Goal: Transaction & Acquisition: Book appointment/travel/reservation

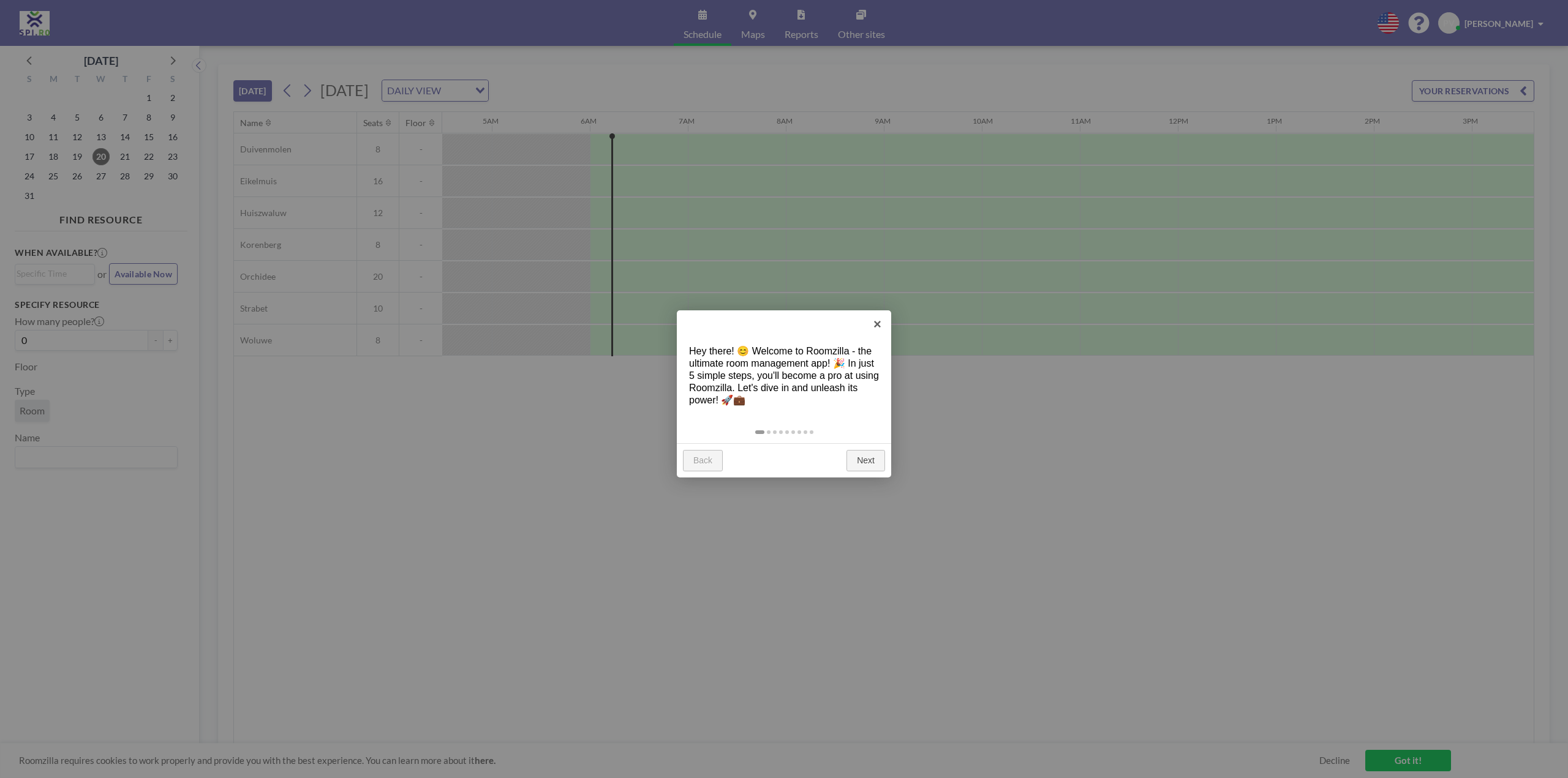
scroll to position [0, 490]
click at [867, 464] on link "Next" at bounding box center [866, 461] width 39 height 22
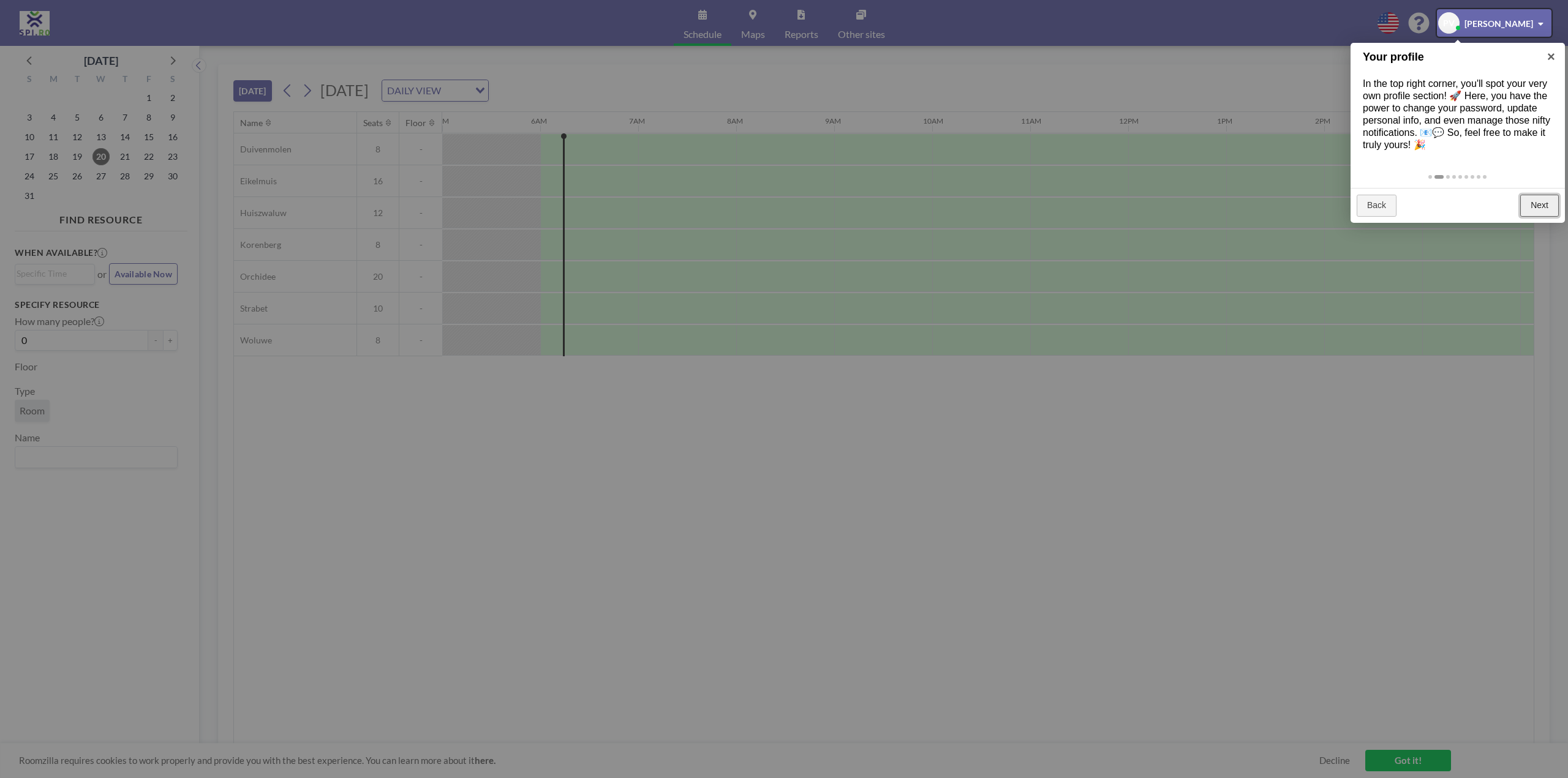
click at [1543, 202] on link "Next" at bounding box center [1539, 206] width 39 height 22
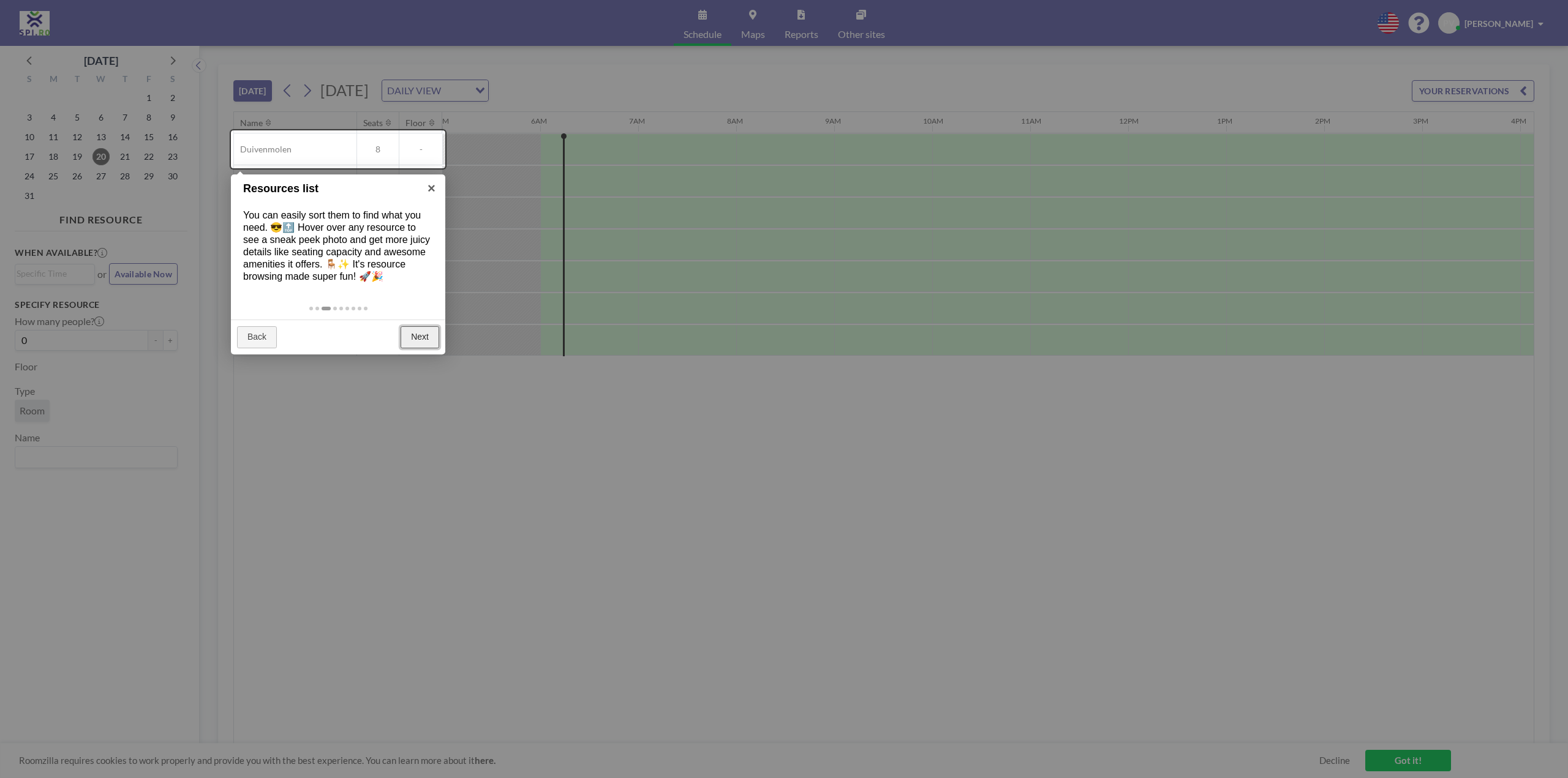
click at [431, 343] on link "Next" at bounding box center [420, 337] width 39 height 22
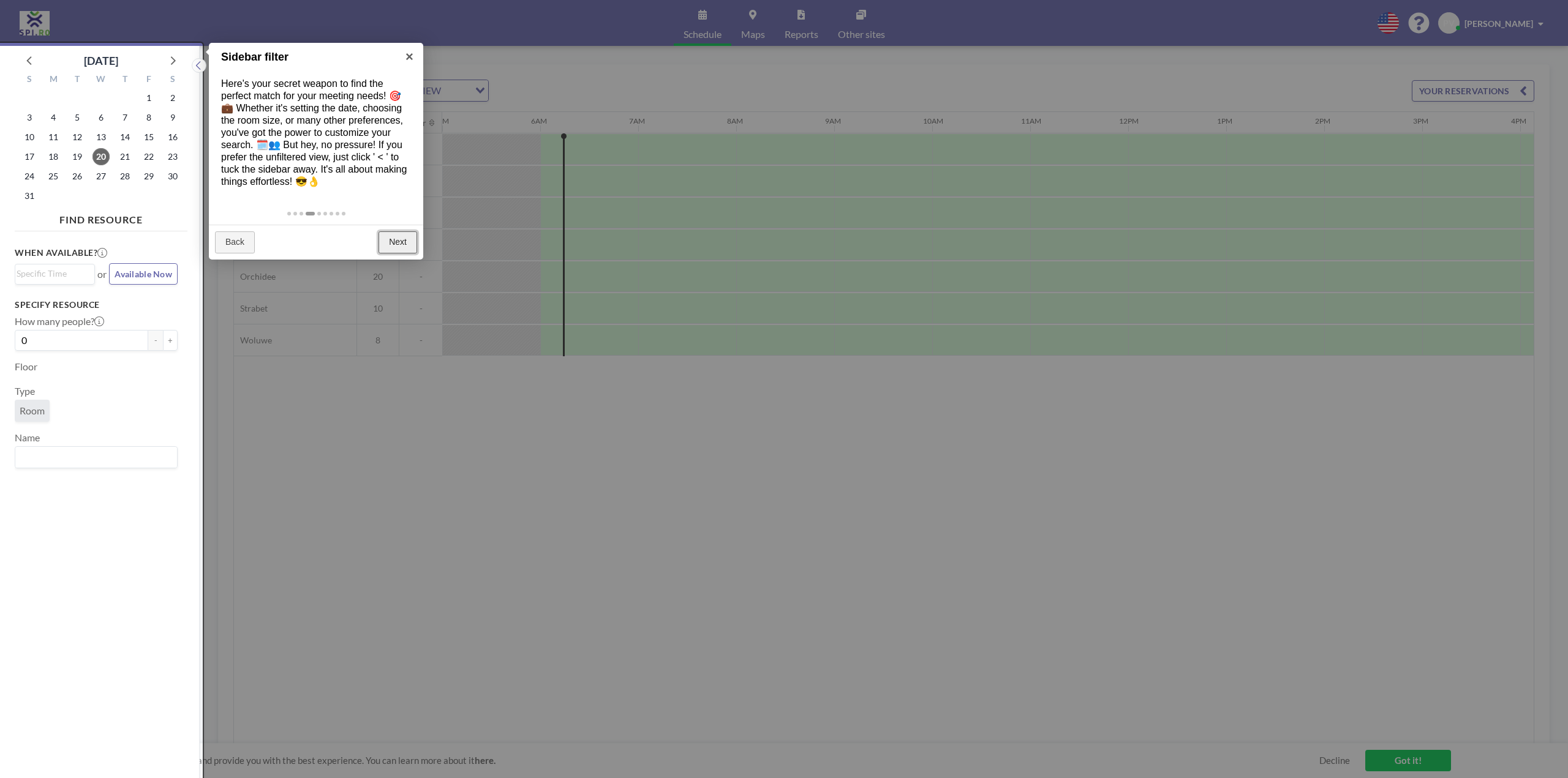
scroll to position [3, 0]
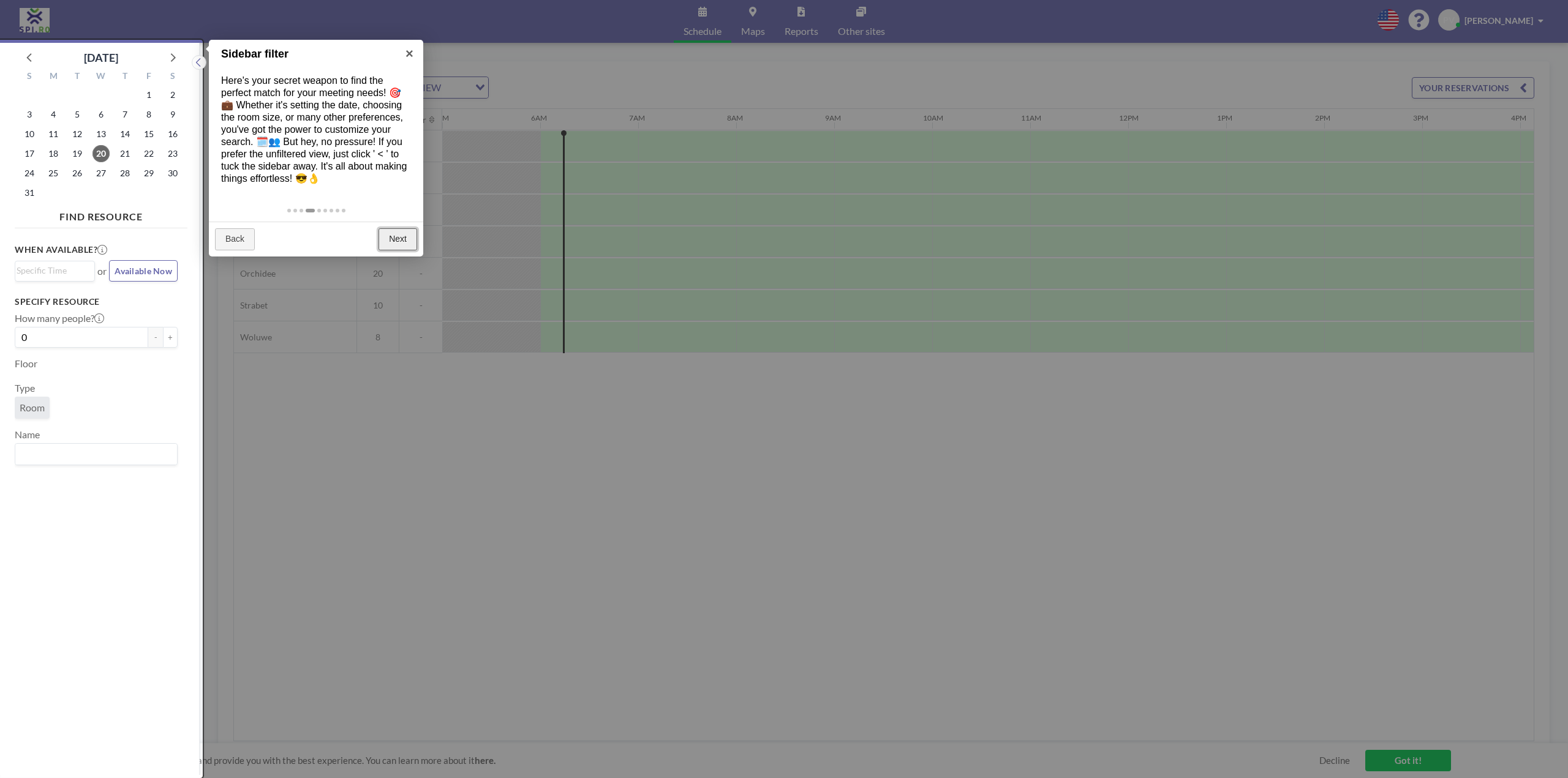
click at [393, 241] on link "Next" at bounding box center [398, 239] width 39 height 22
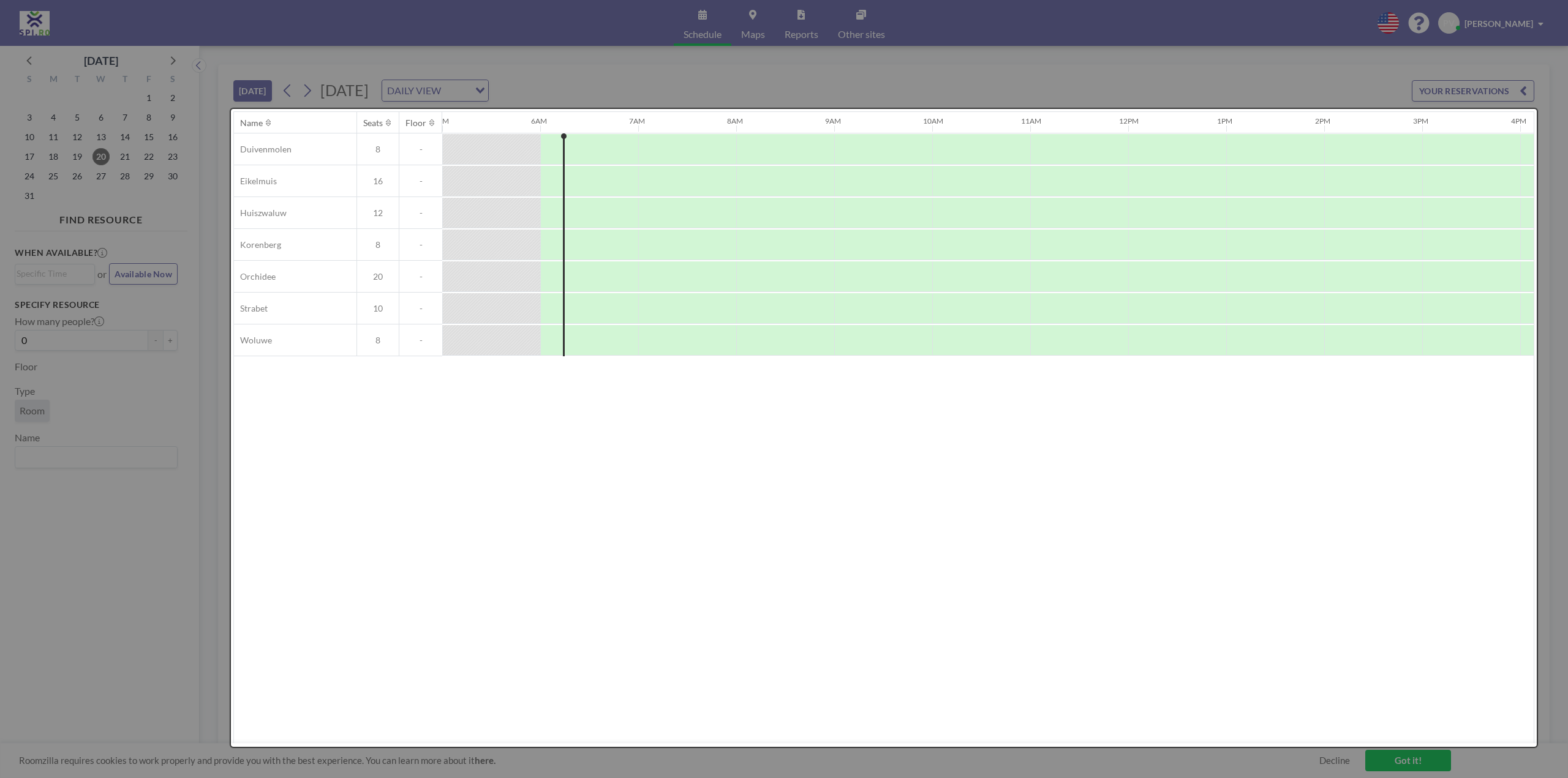
scroll to position [0, 0]
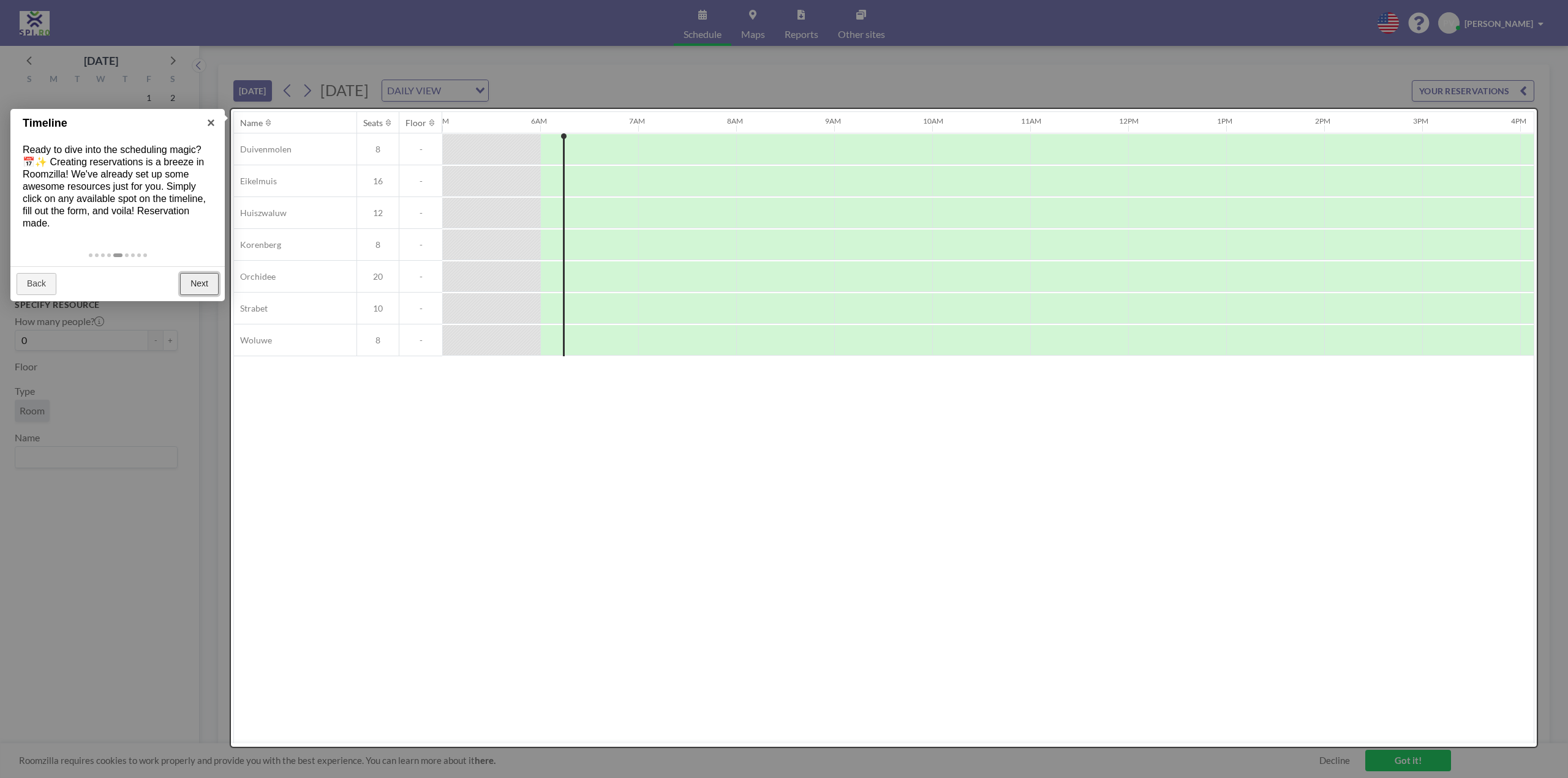
click at [199, 286] on link "Next" at bounding box center [199, 284] width 39 height 22
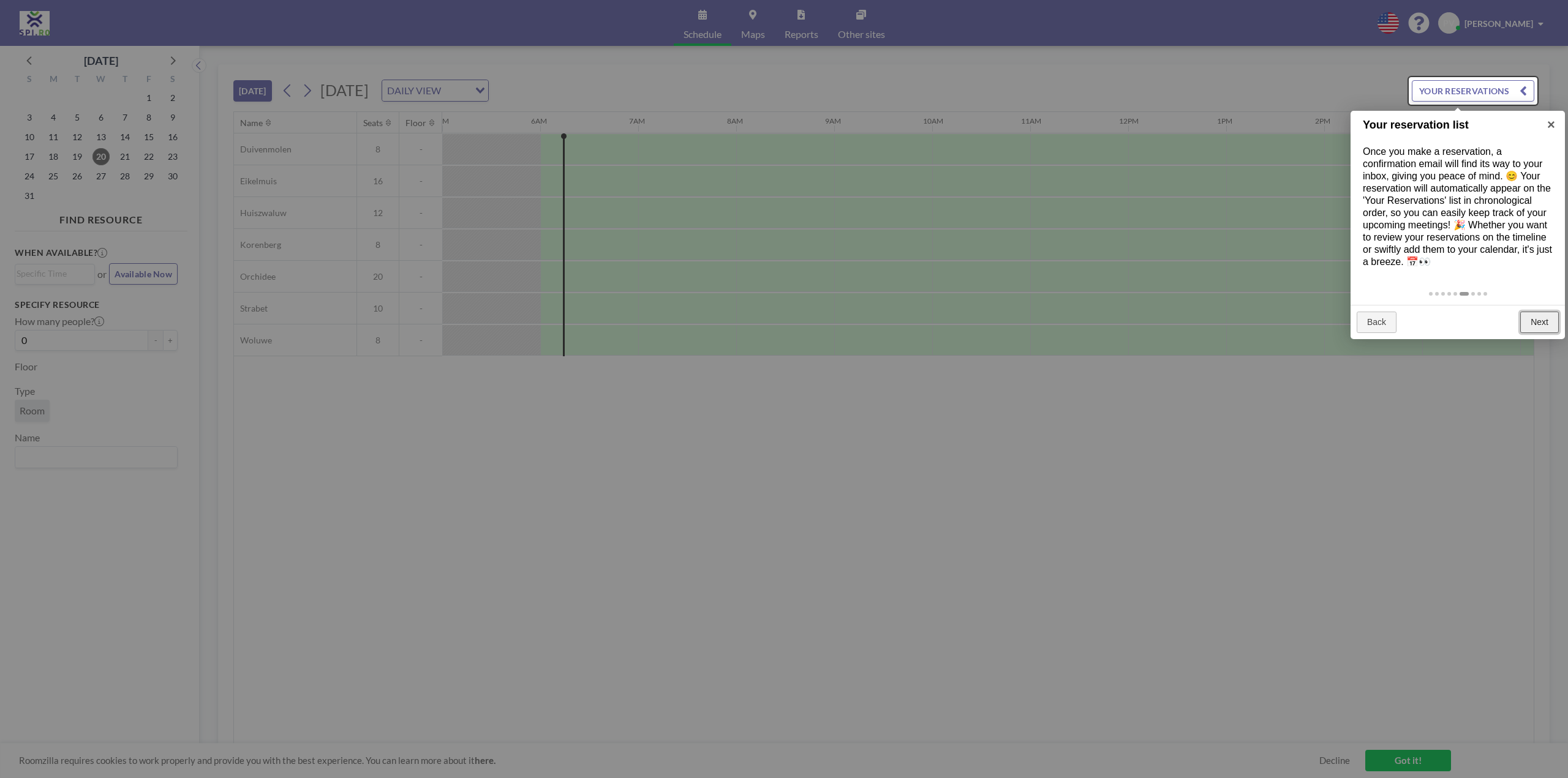
click at [1544, 320] on link "Next" at bounding box center [1539, 323] width 39 height 22
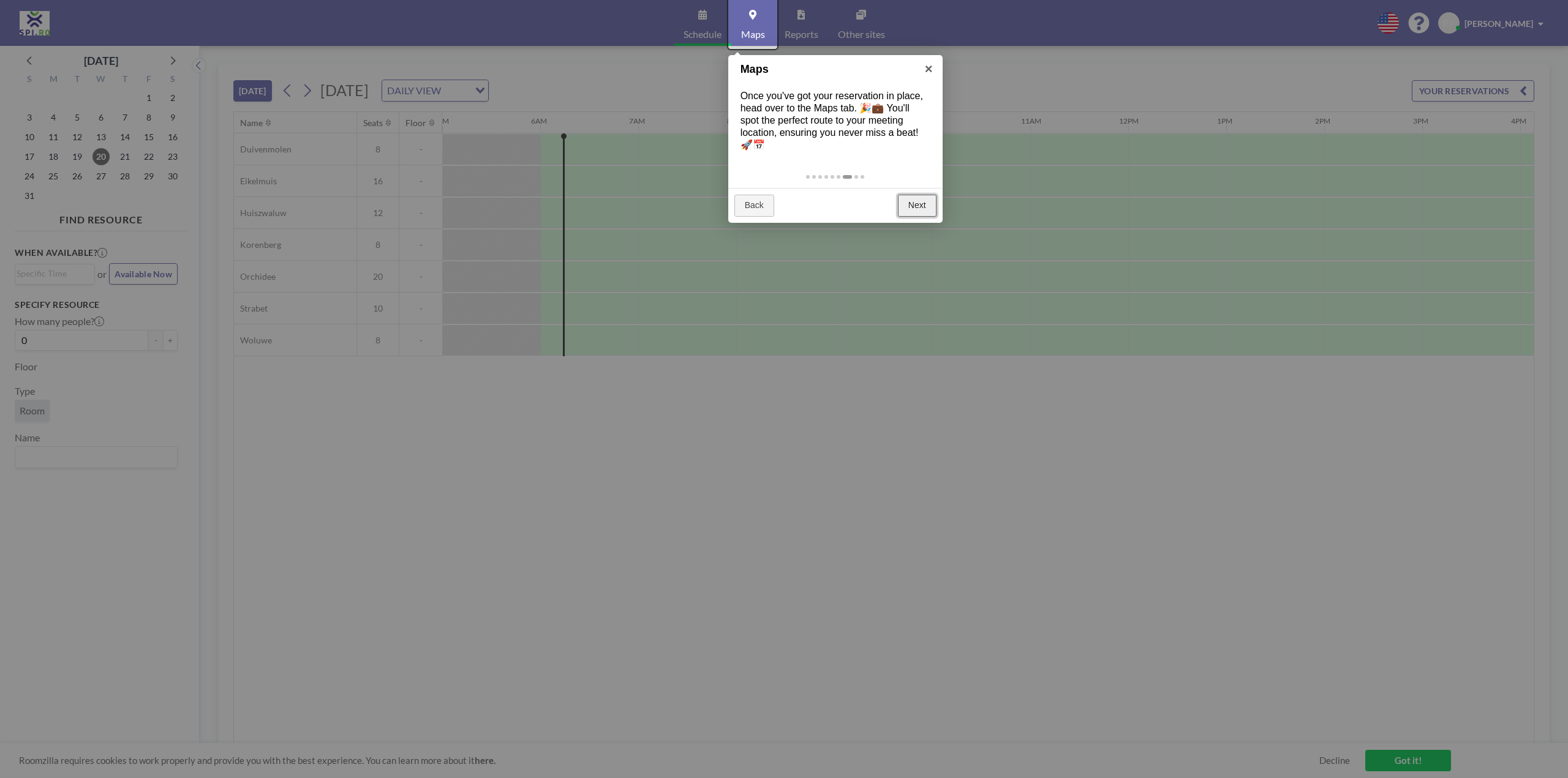
click at [929, 212] on link "Next" at bounding box center [917, 206] width 39 height 22
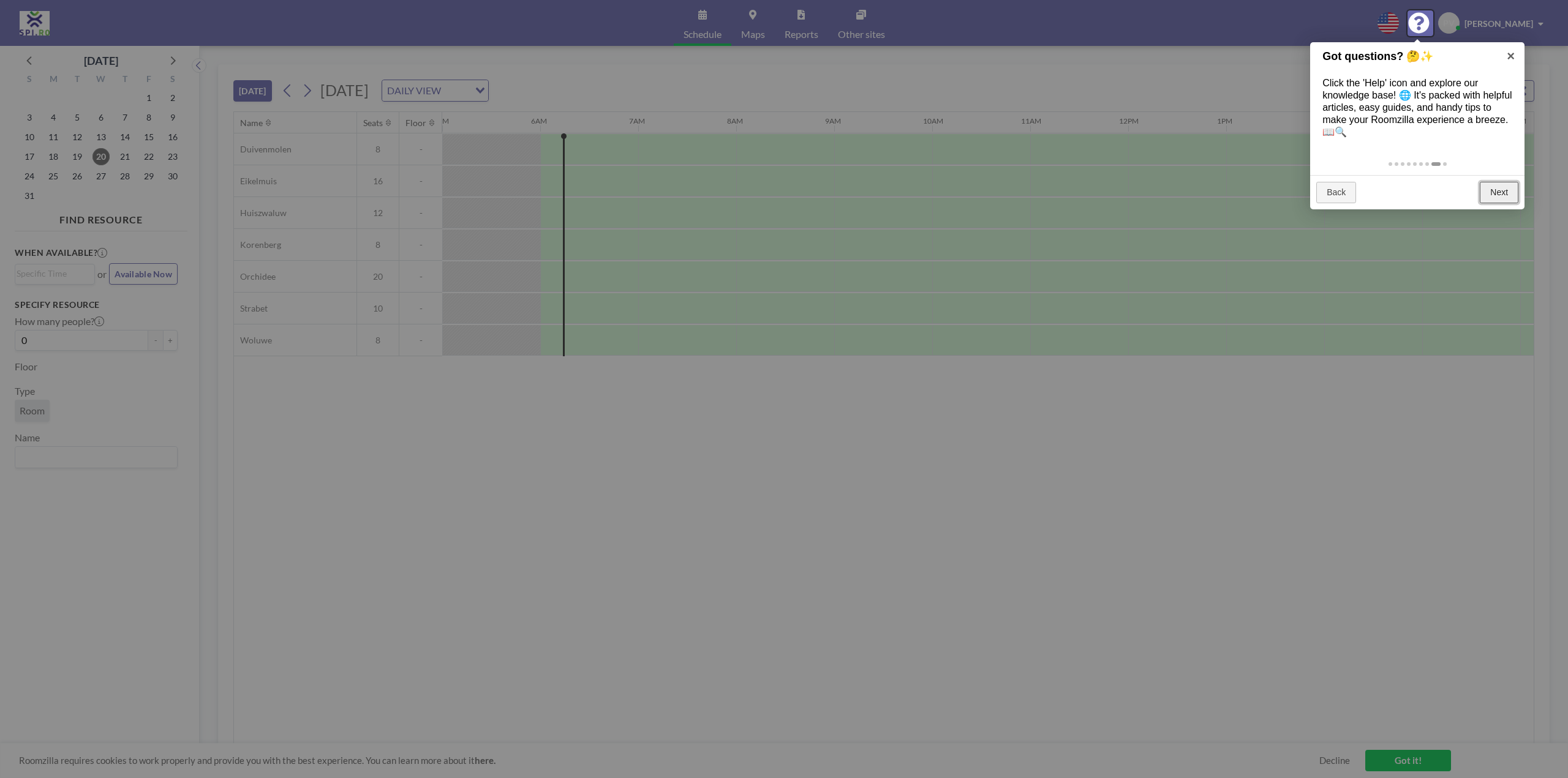
click at [1506, 195] on link "Next" at bounding box center [1499, 193] width 39 height 22
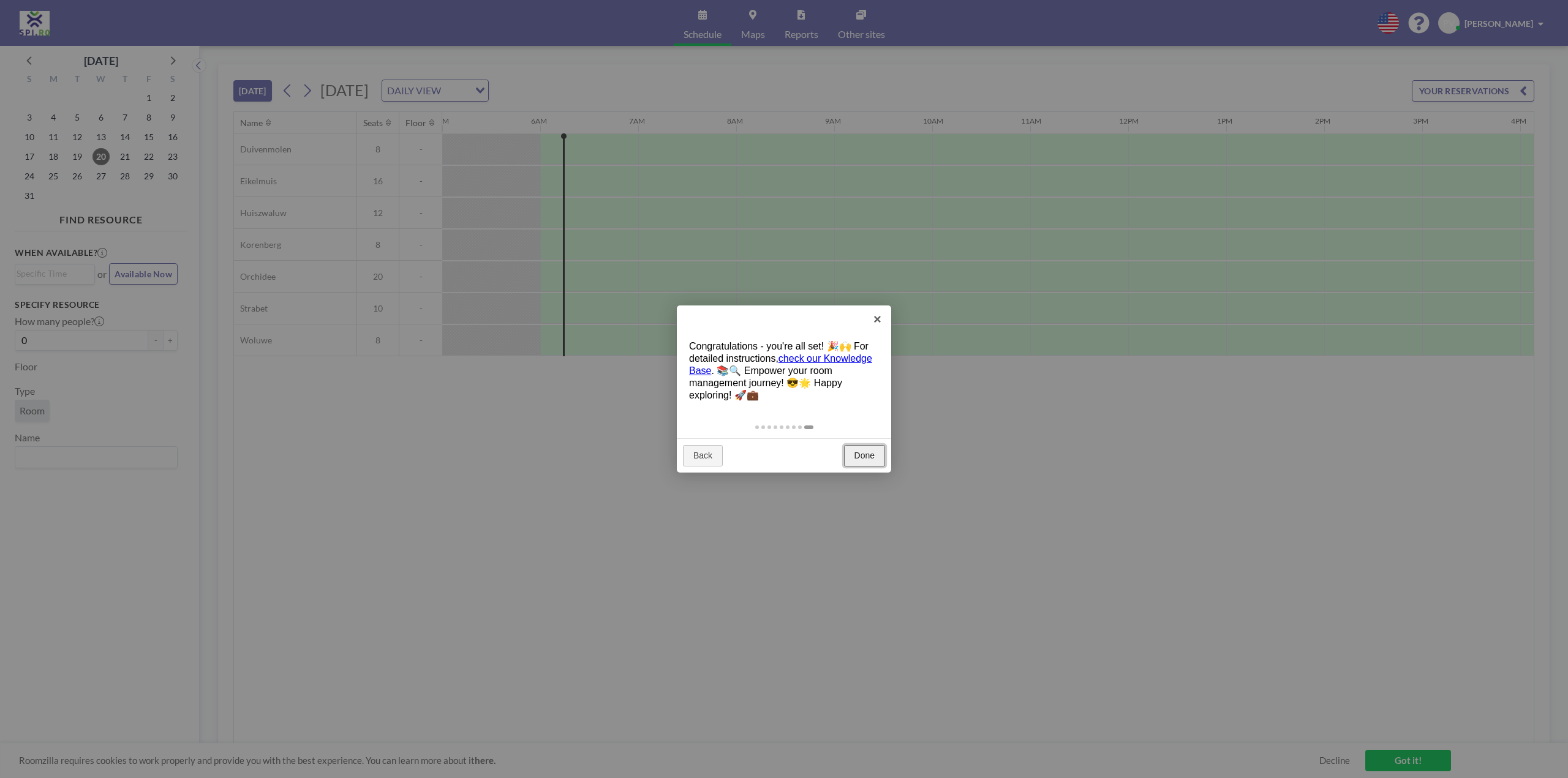
click at [877, 455] on link "Done" at bounding box center [865, 456] width 41 height 22
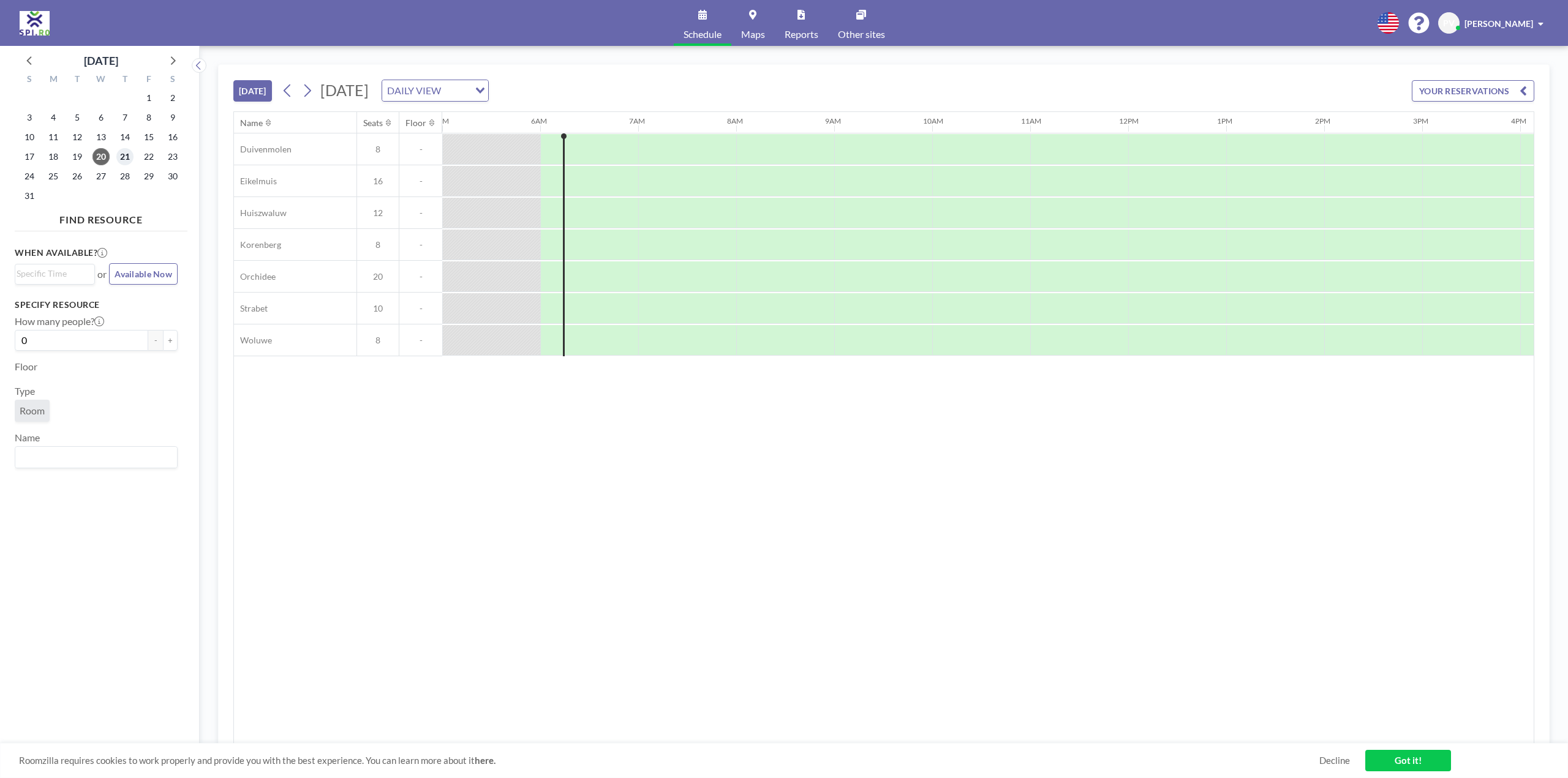
click at [126, 159] on span "21" at bounding box center [124, 156] width 17 height 17
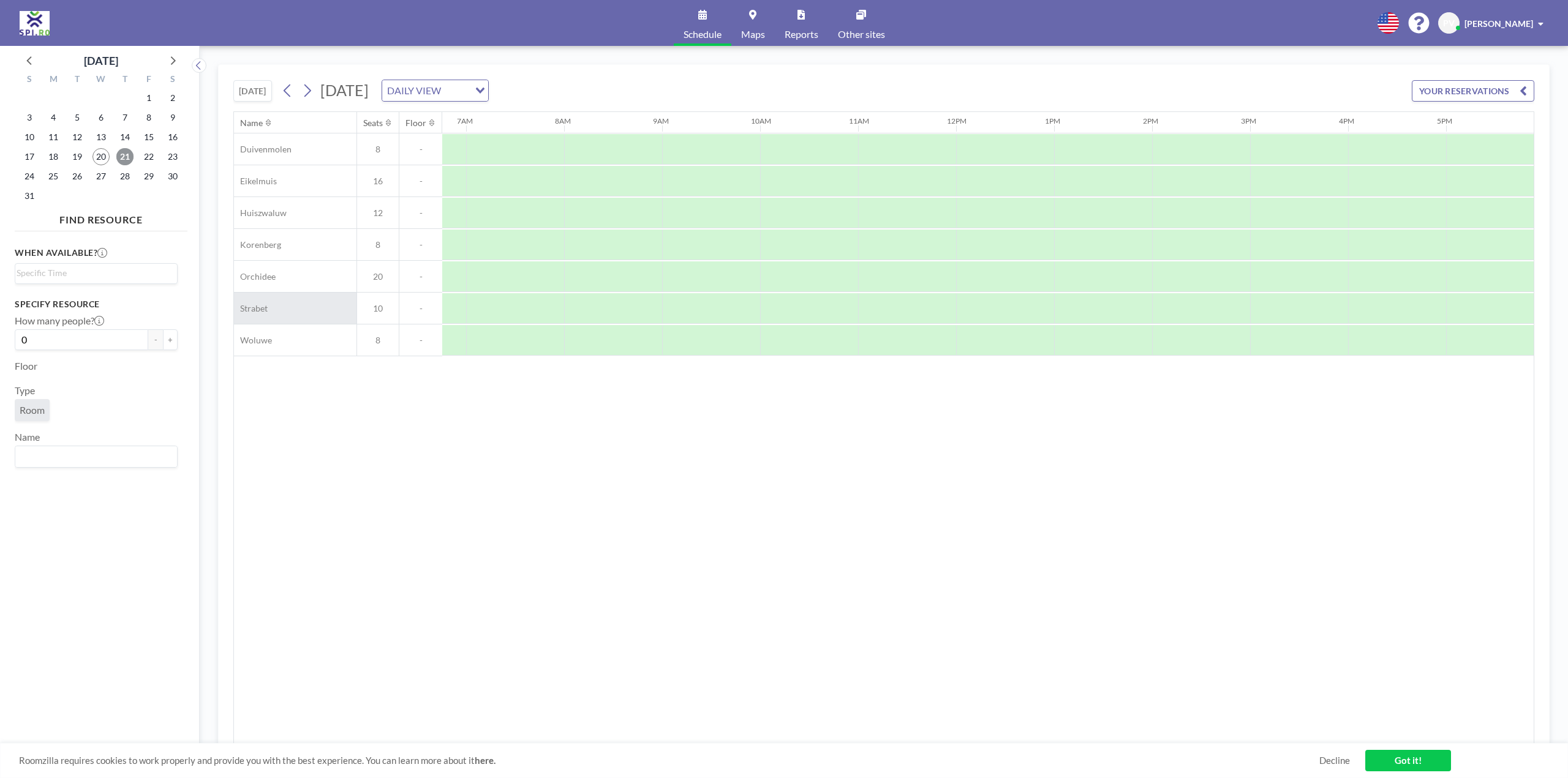
scroll to position [0, 686]
drag, startPoint x: 830, startPoint y: 190, endPoint x: 809, endPoint y: 190, distance: 21.0
click at [809, 190] on div at bounding box center [785, 181] width 98 height 31
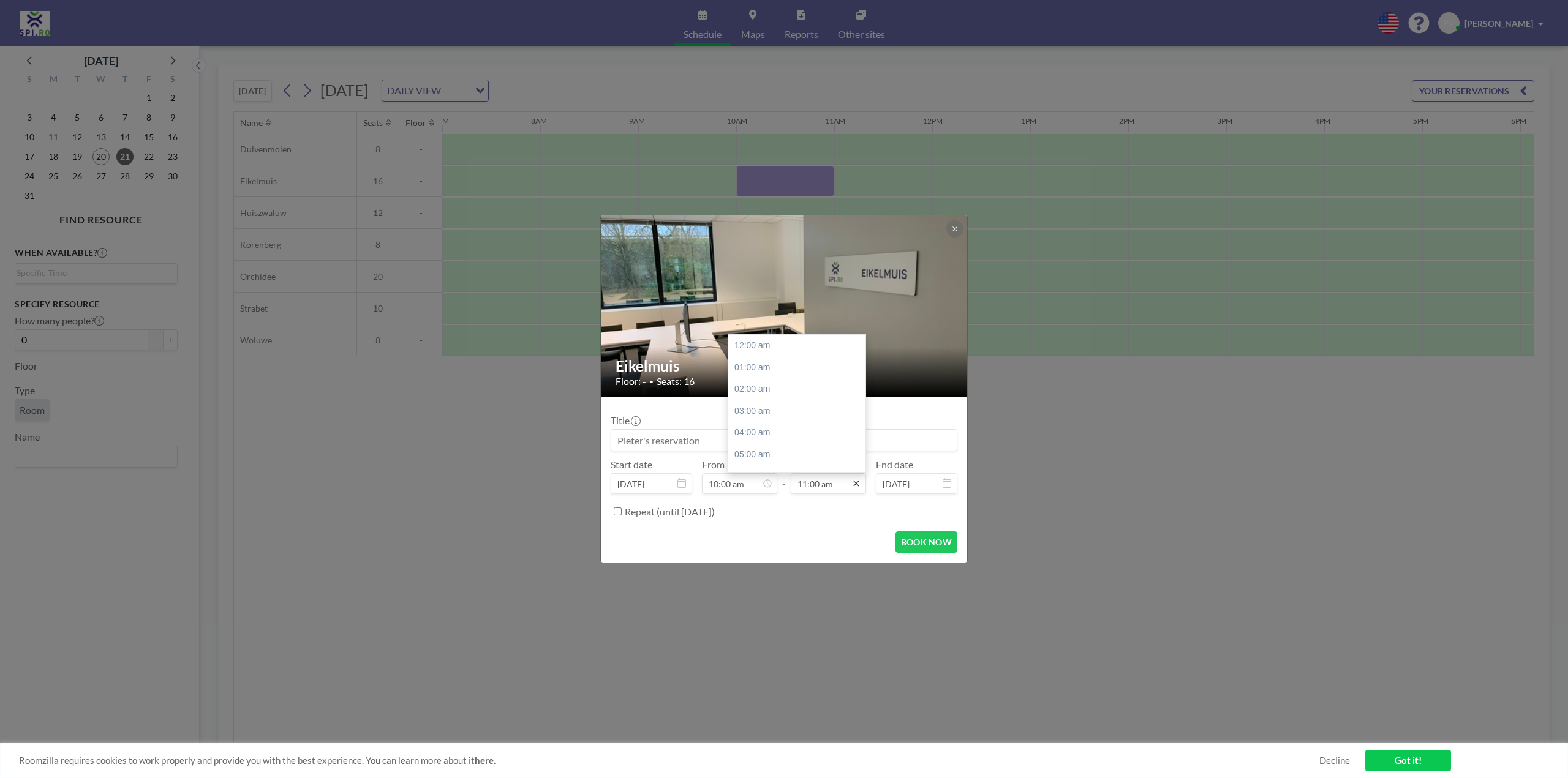
scroll to position [240, 0]
click at [745, 364] on div "12:00 pm" at bounding box center [799, 367] width 143 height 22
type input "12:00 pm"
click at [719, 440] on input at bounding box center [784, 440] width 345 height 21
drag, startPoint x: 719, startPoint y: 440, endPoint x: 533, endPoint y: 434, distance: 186.1
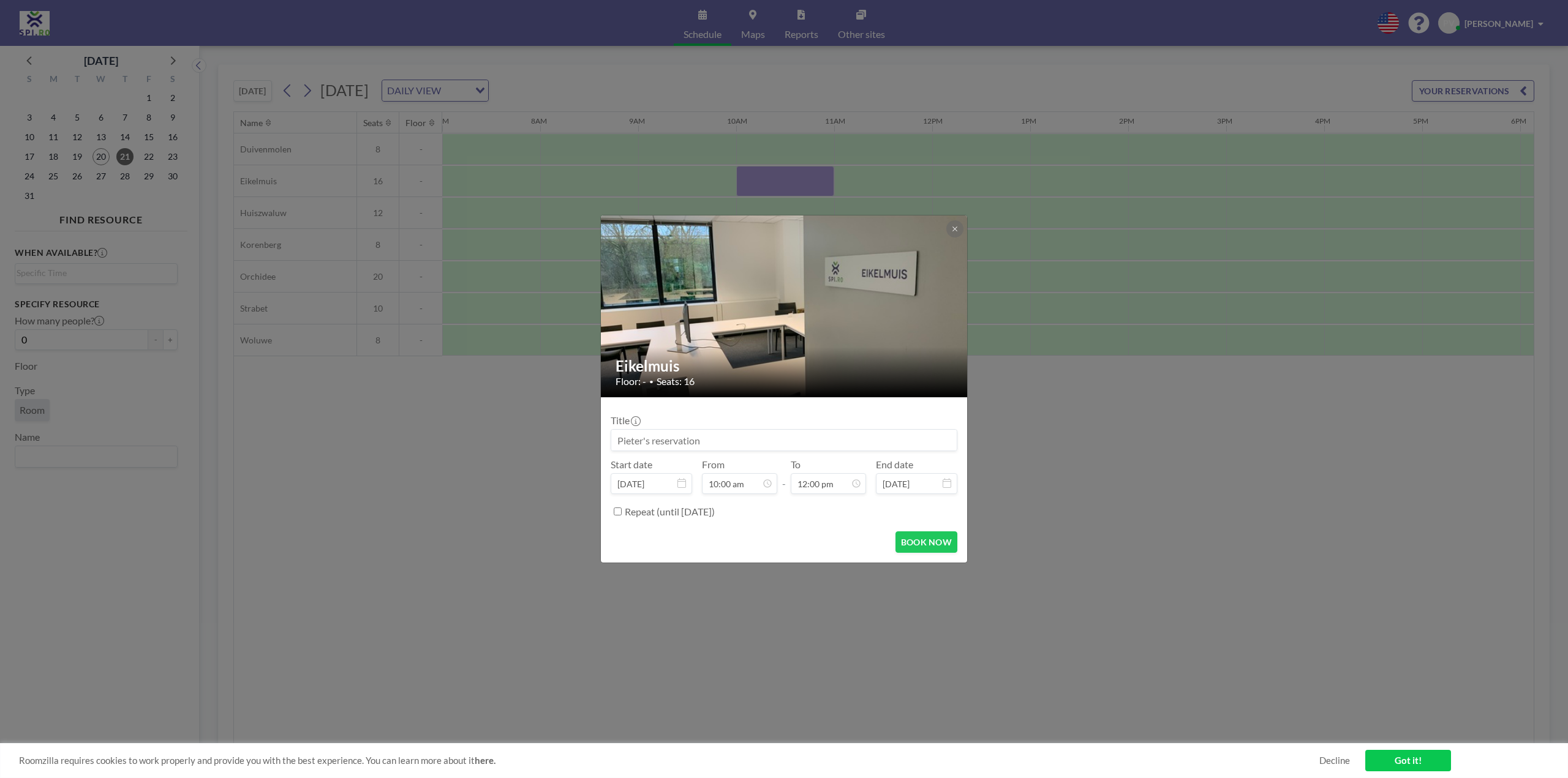
click at [533, 434] on div "Eikelmuis Floor: - • Seats: 16 Title Start date [DATE] From 10:00 am - To 12:00…" at bounding box center [784, 389] width 1568 height 778
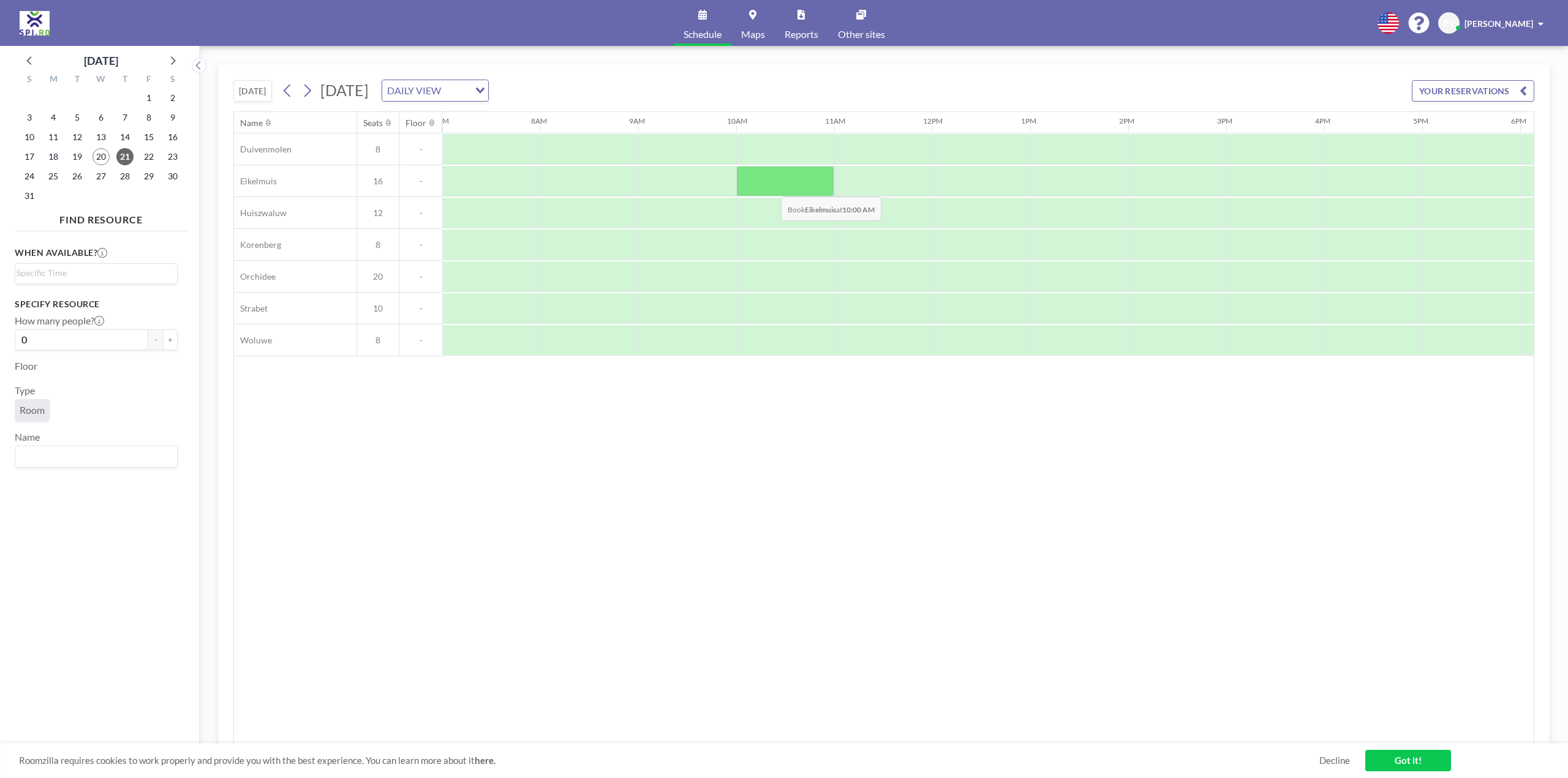
click at [771, 187] on div at bounding box center [785, 181] width 98 height 31
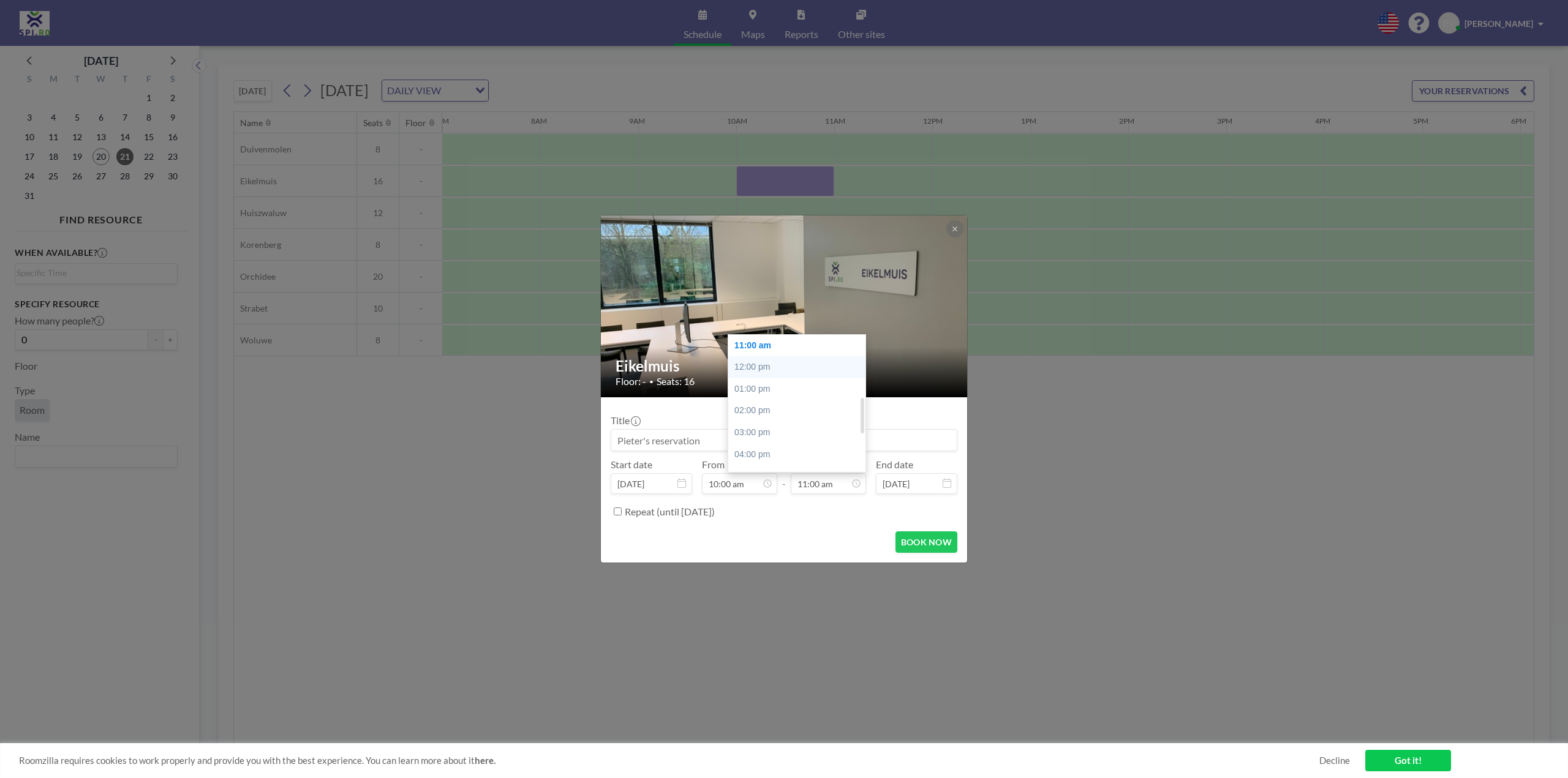
click at [752, 365] on div "12:00 pm" at bounding box center [799, 367] width 143 height 22
type input "12:00 pm"
click at [672, 444] on input at bounding box center [784, 440] width 345 height 21
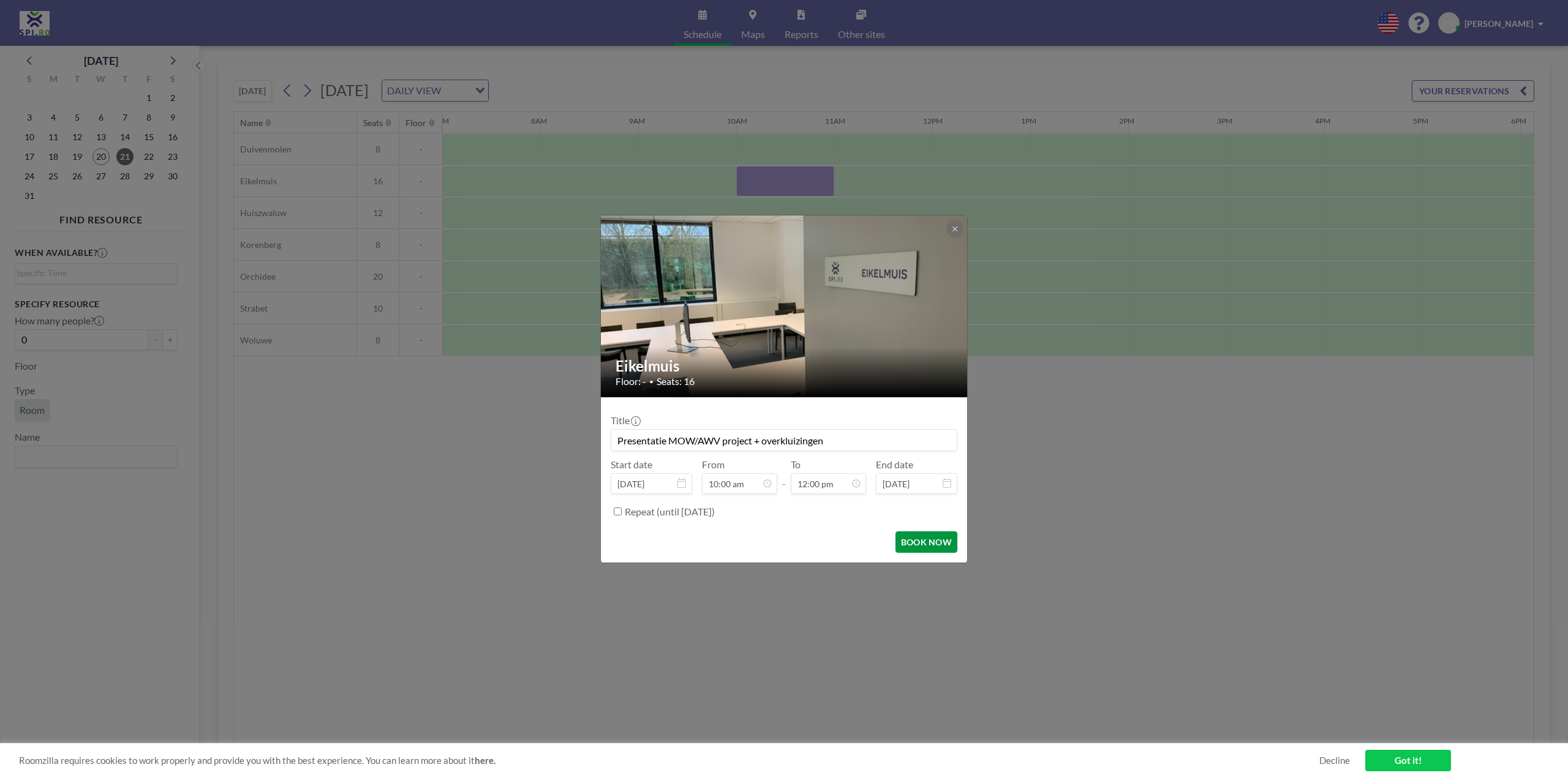
type input "Presentatie MOW/AWV project + overkluizingen"
click at [935, 544] on button "BOOK NOW" at bounding box center [927, 542] width 62 height 21
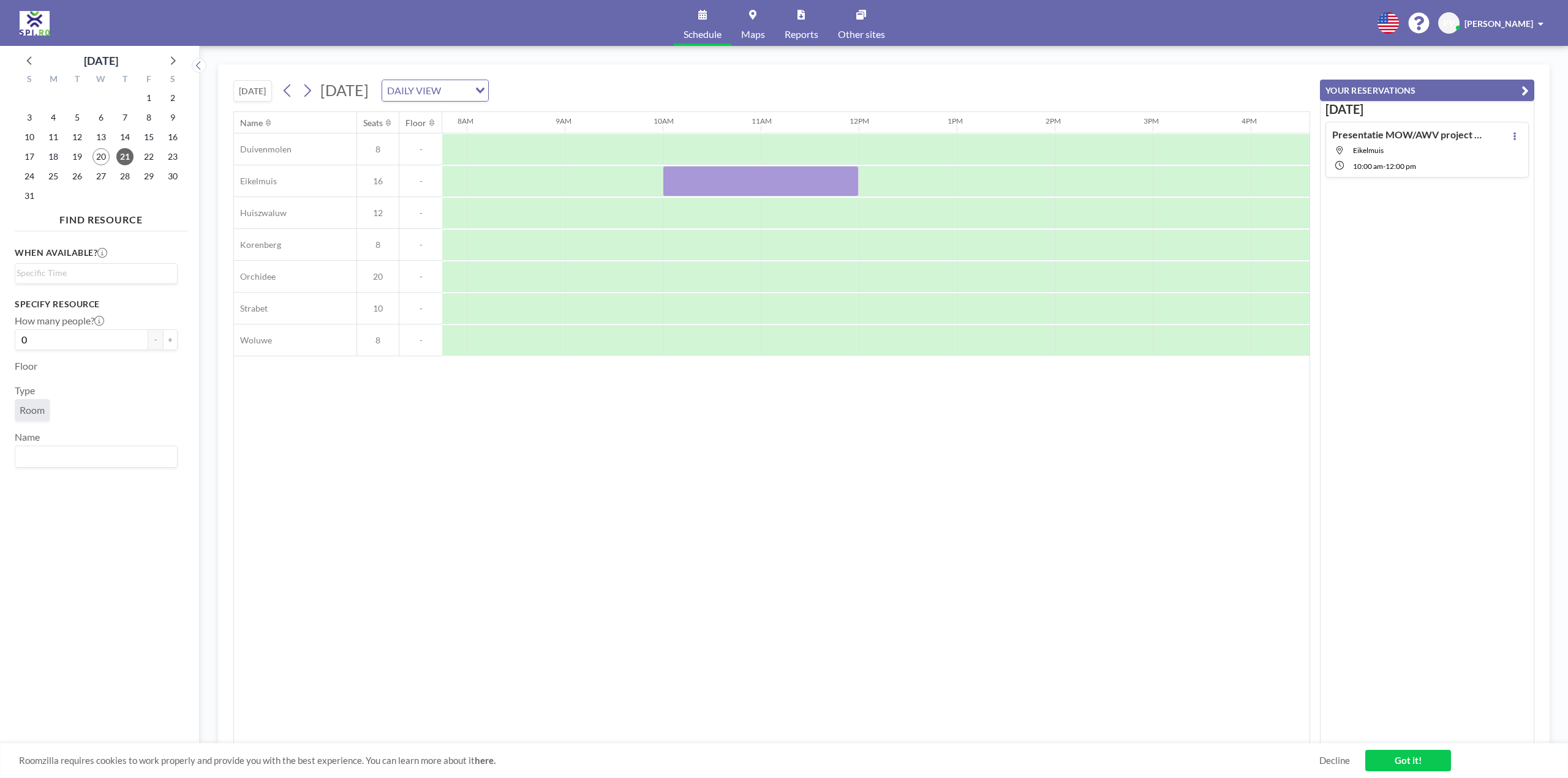
scroll to position [0, 757]
click at [50, 155] on span "18" at bounding box center [53, 156] width 17 height 17
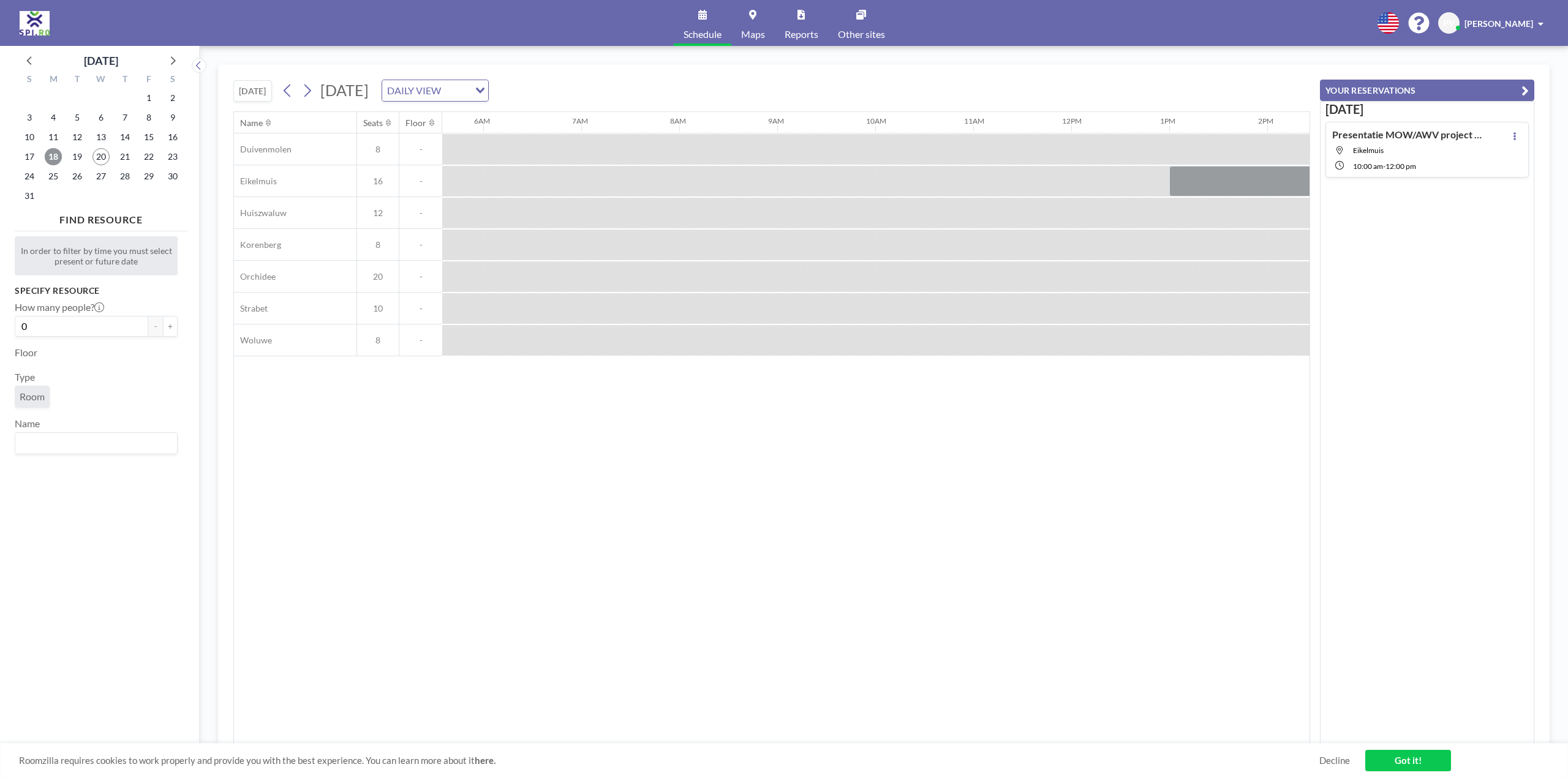
scroll to position [0, 686]
click at [53, 179] on span "25" at bounding box center [53, 176] width 17 height 17
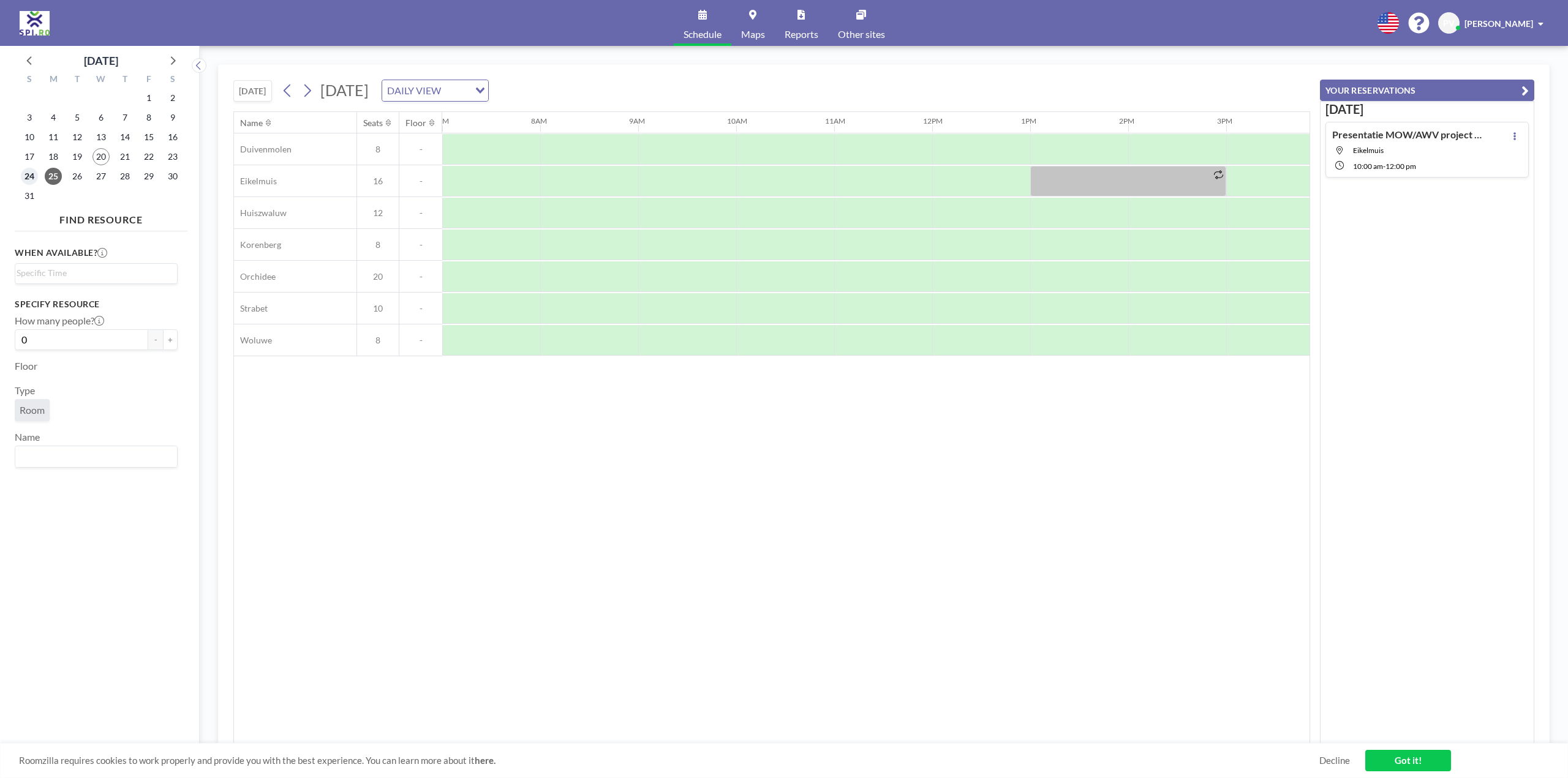
click at [26, 175] on span "24" at bounding box center [29, 176] width 17 height 17
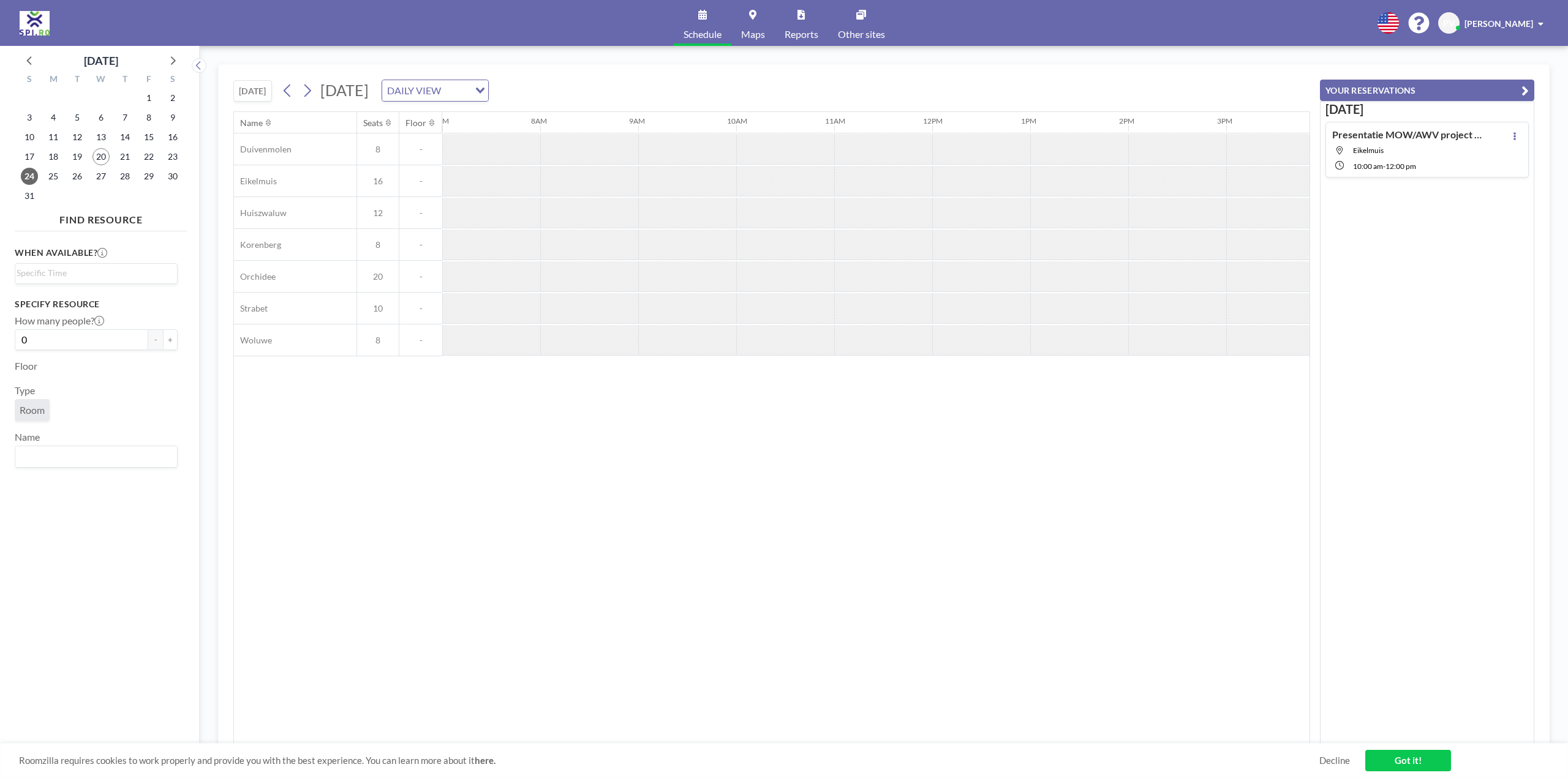
drag, startPoint x: 790, startPoint y: 738, endPoint x: 1069, endPoint y: 730, distance: 279.1
click at [1069, 730] on div "Name Seats Floor 12AM 1AM 2AM 3AM 4AM 5AM 6AM 7AM 8AM 9AM 10AM 11AM 12PM 1PM 2P…" at bounding box center [772, 428] width 1076 height 632
click at [606, 164] on div at bounding box center [558, 149] width 98 height 30
click at [622, 164] on div at bounding box center [655, 149] width 98 height 30
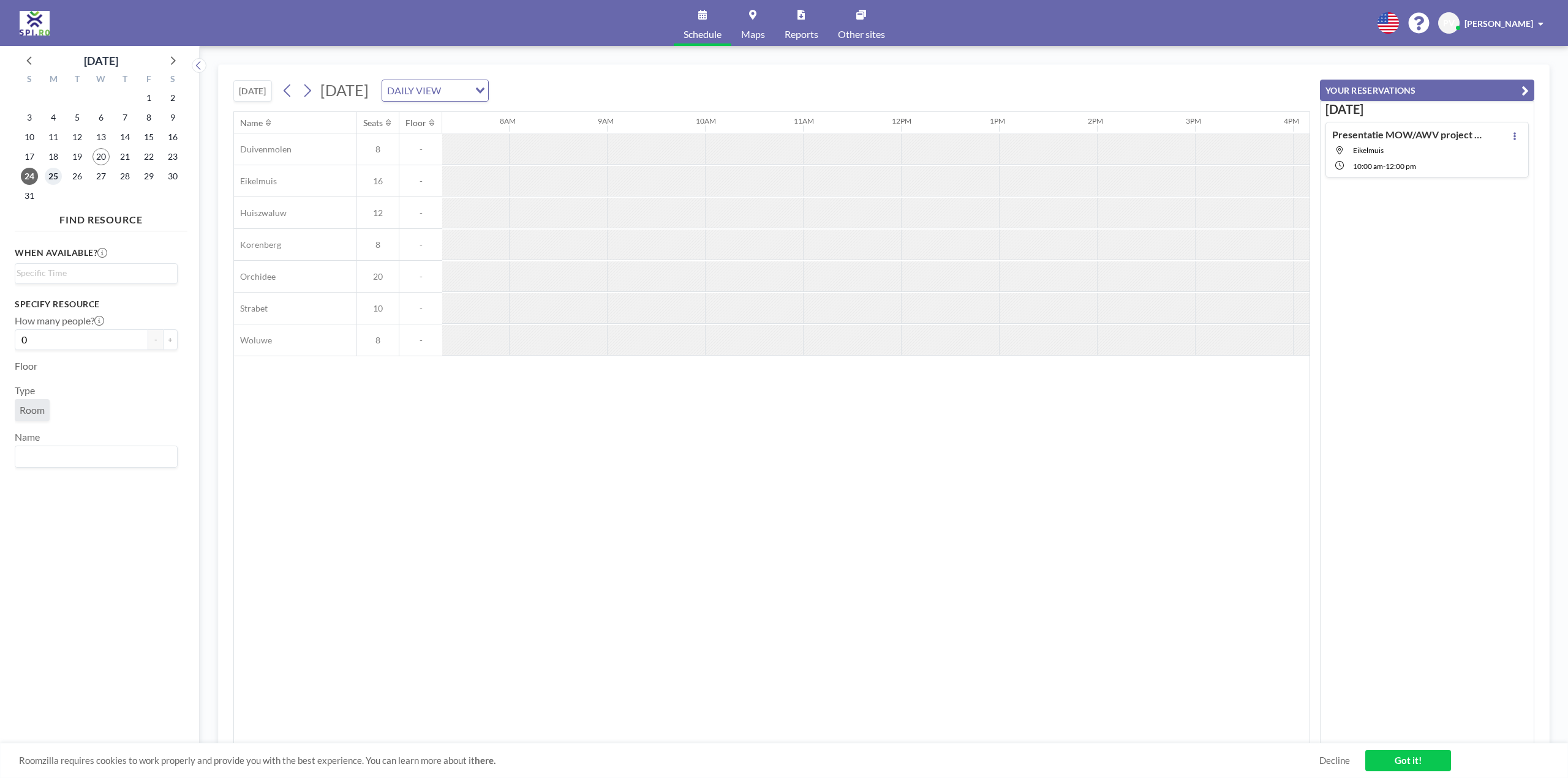
click at [57, 179] on span "25" at bounding box center [53, 176] width 17 height 17
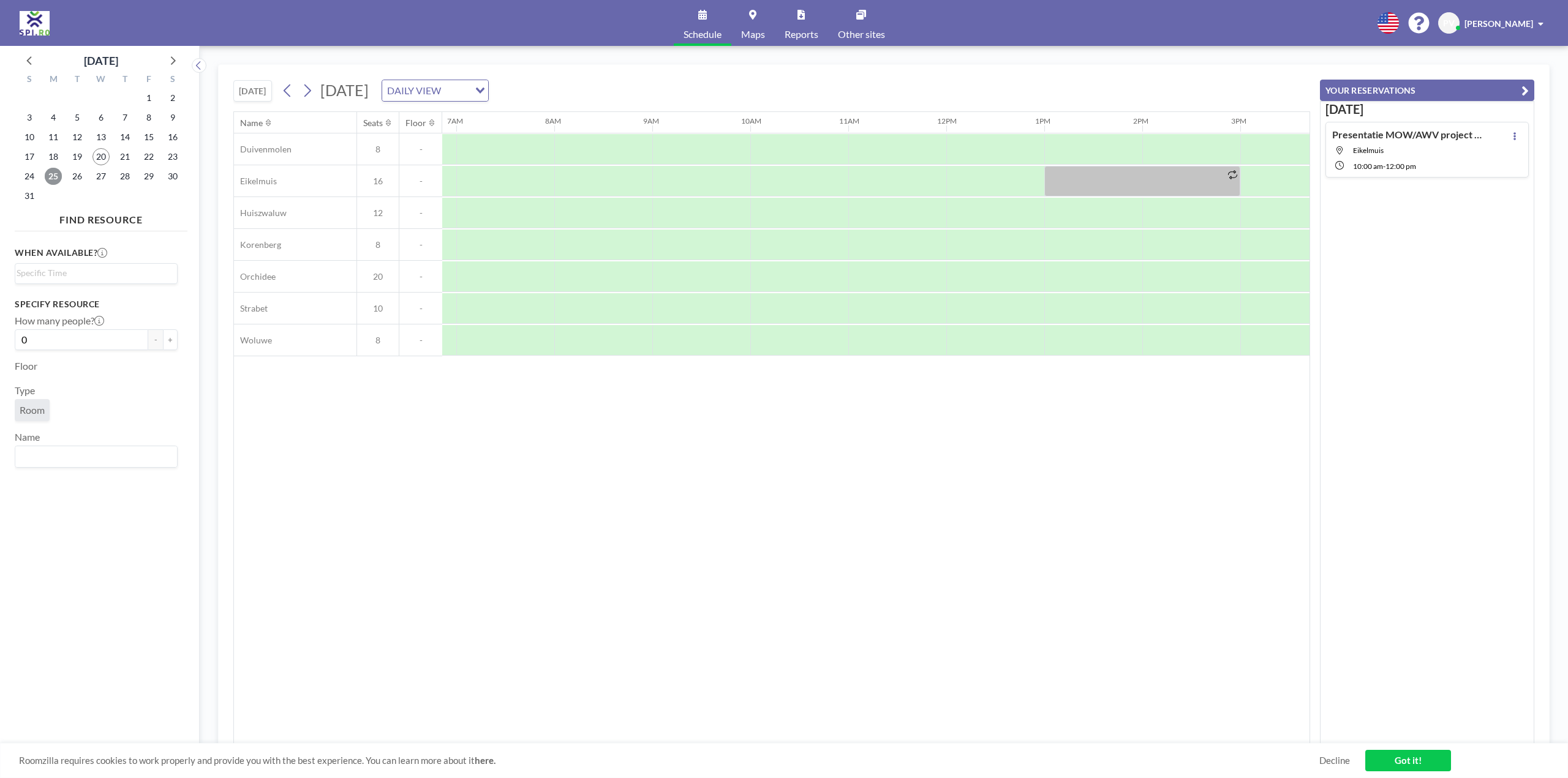
scroll to position [0, 686]
click at [79, 173] on span "26" at bounding box center [76, 176] width 17 height 17
click at [94, 172] on span "27" at bounding box center [101, 176] width 17 height 17
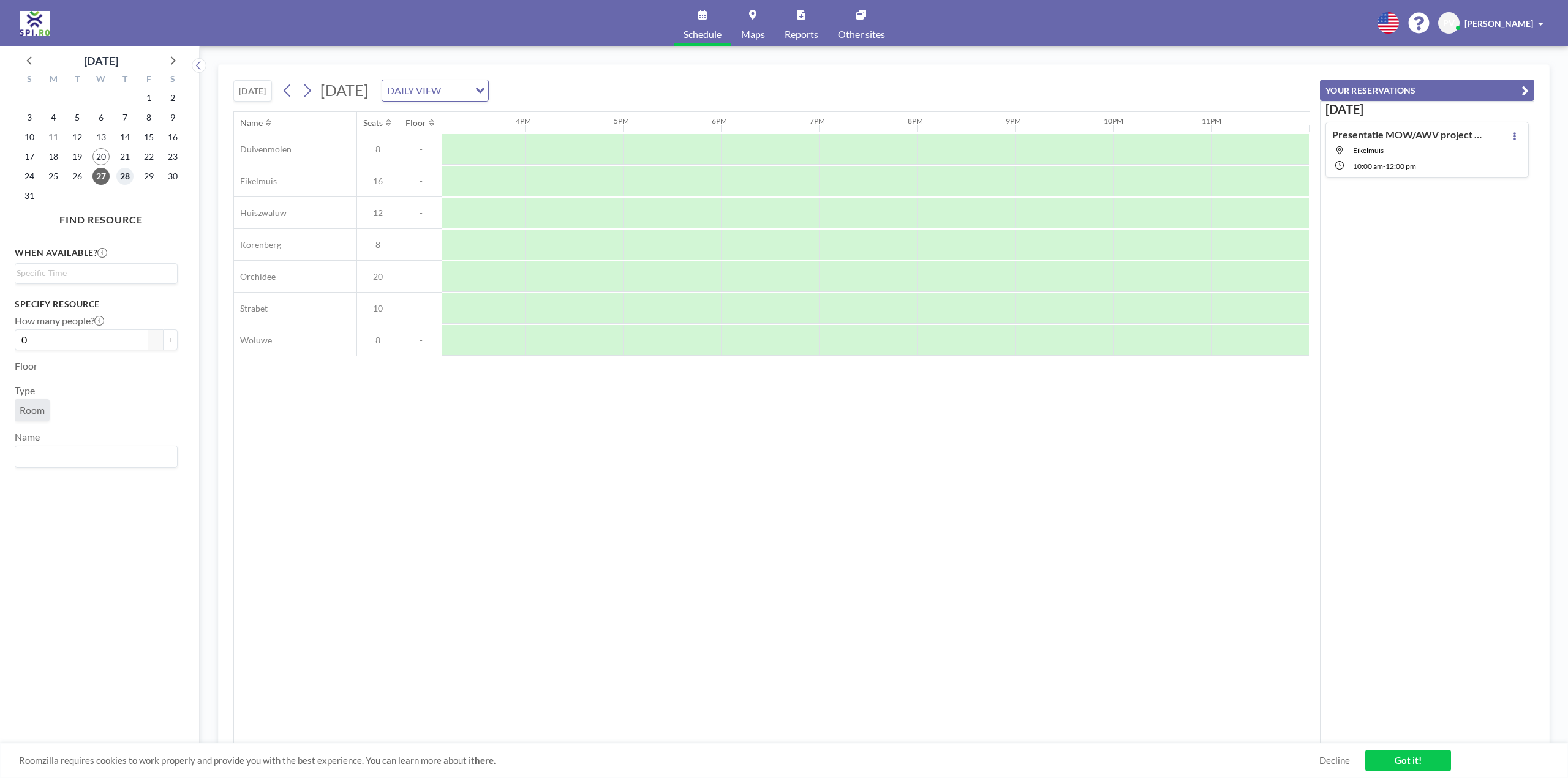
click at [123, 176] on span "28" at bounding box center [124, 176] width 17 height 17
click at [153, 173] on span "29" at bounding box center [148, 176] width 17 height 17
click at [123, 159] on span "21" at bounding box center [124, 156] width 17 height 17
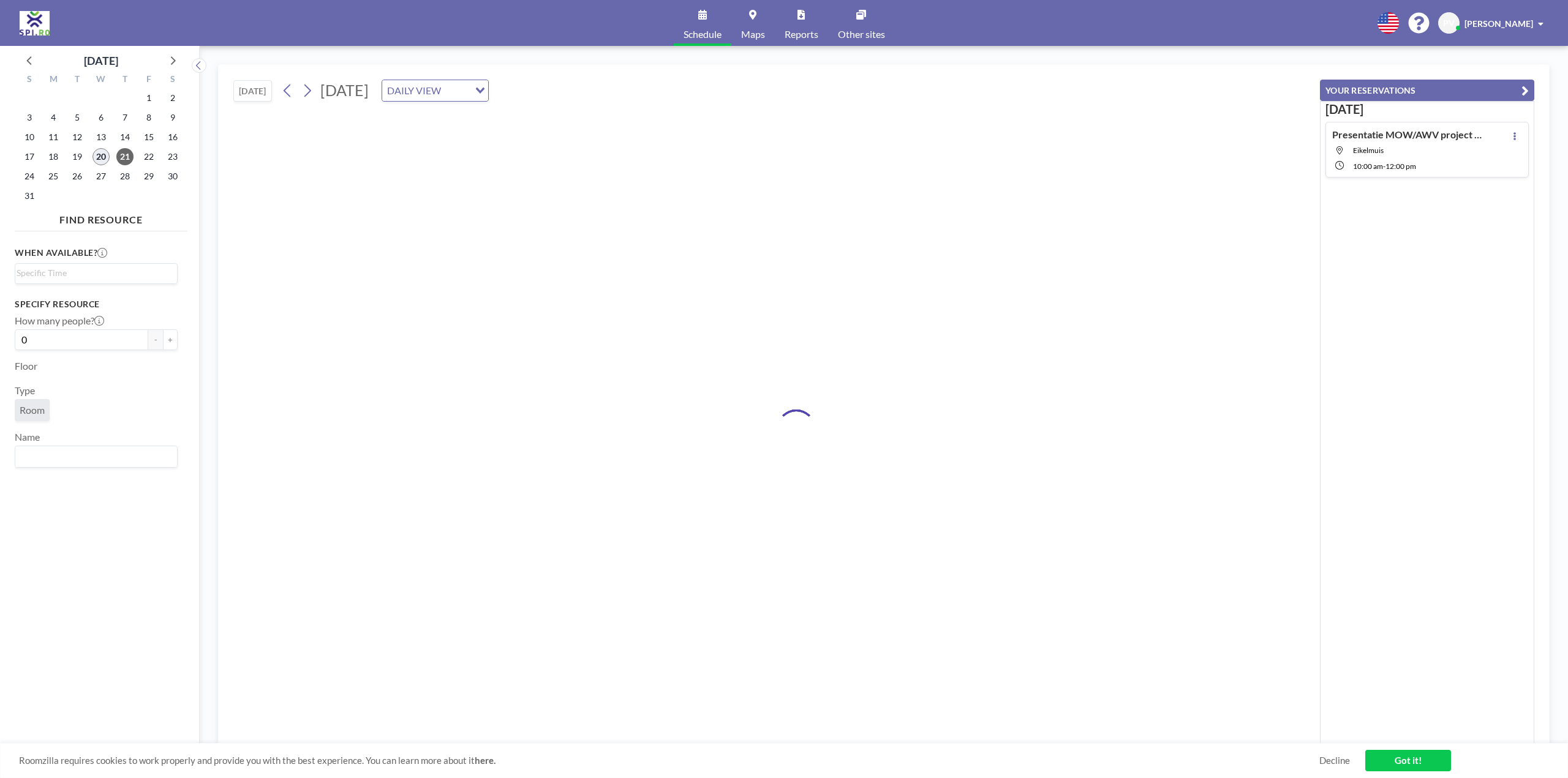
click at [101, 154] on span "20" at bounding box center [101, 156] width 17 height 17
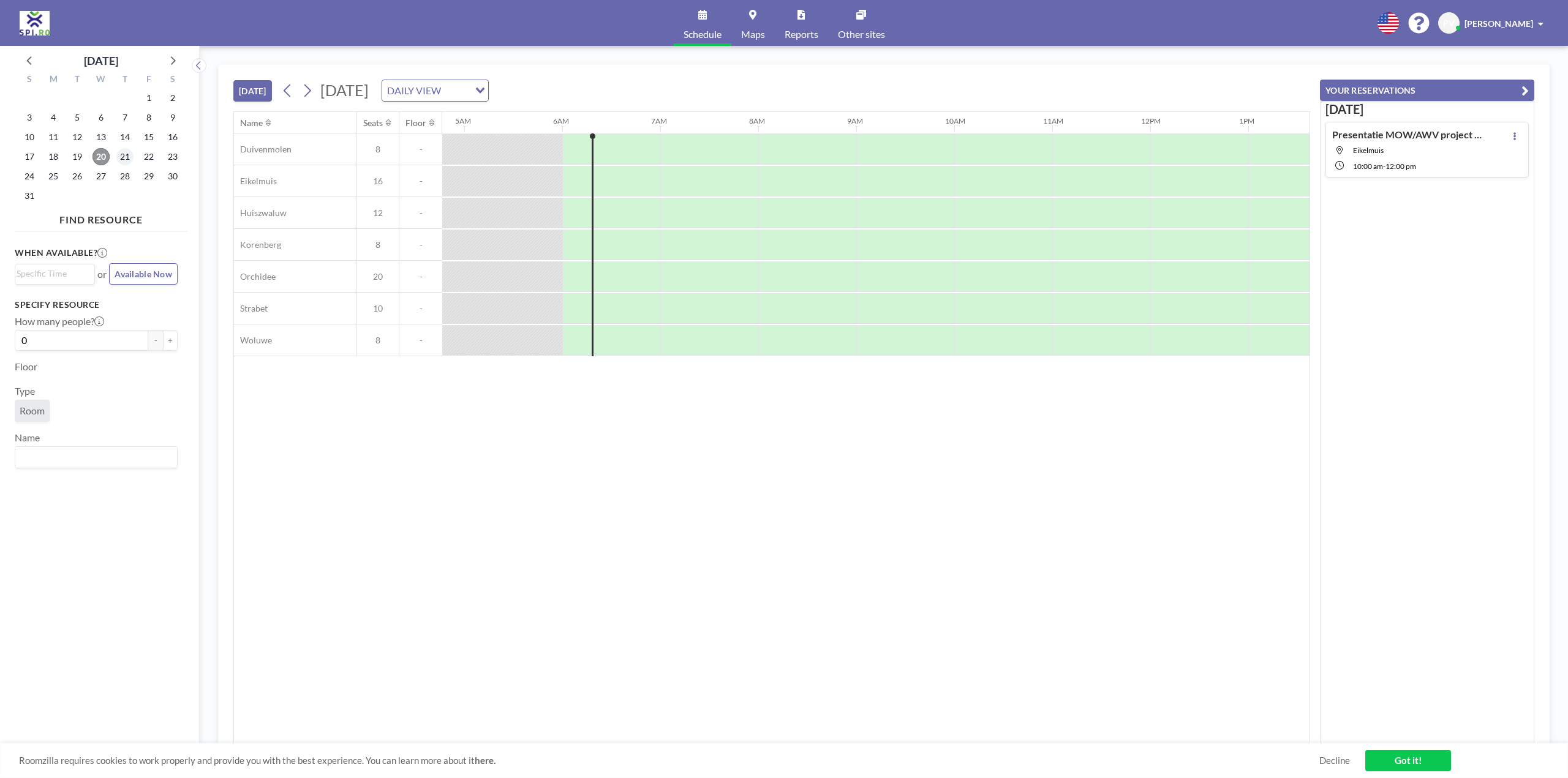
scroll to position [0, 490]
click at [122, 155] on span "21" at bounding box center [124, 156] width 17 height 17
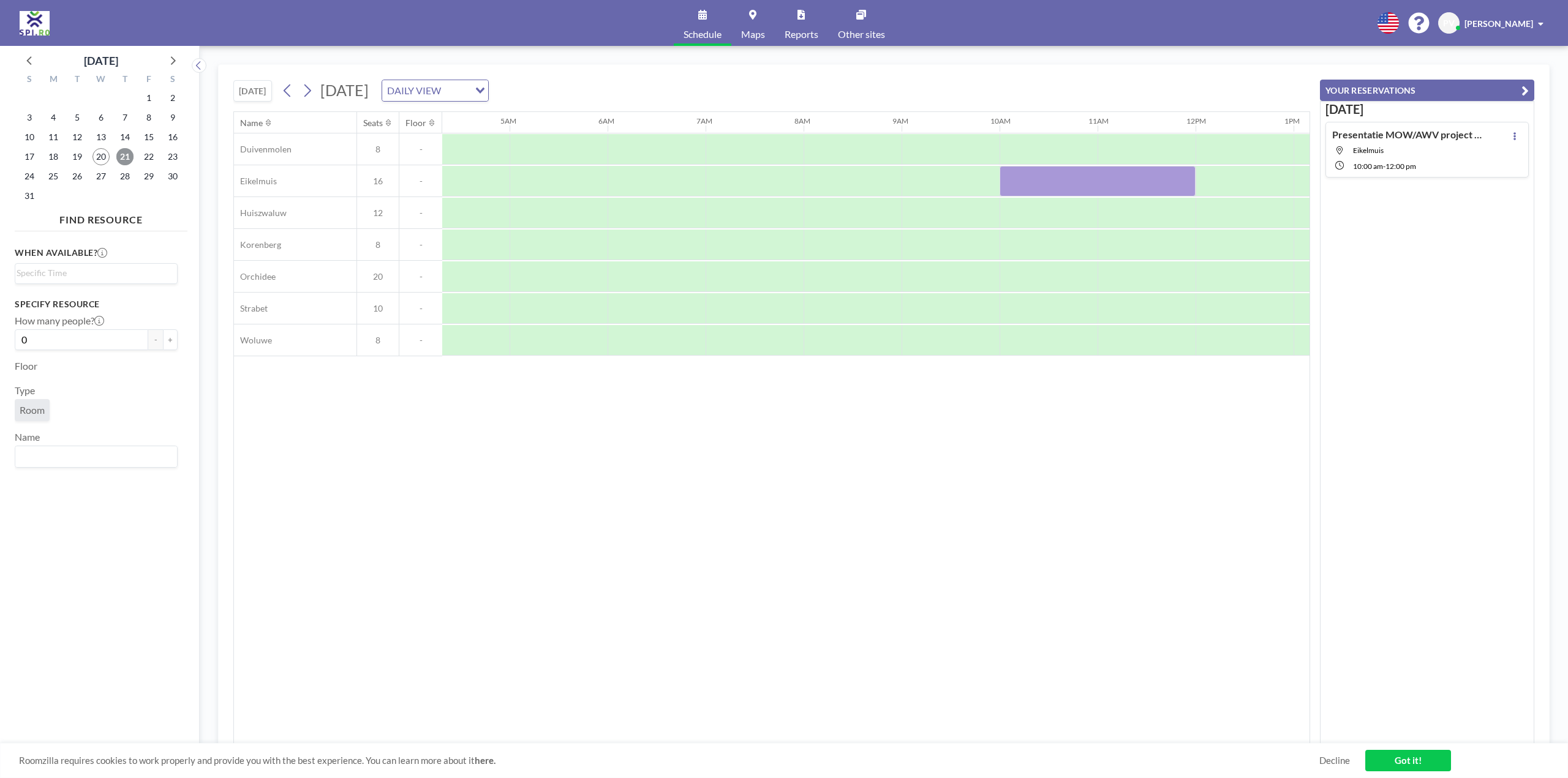
scroll to position [0, 686]
